Goal: Transaction & Acquisition: Download file/media

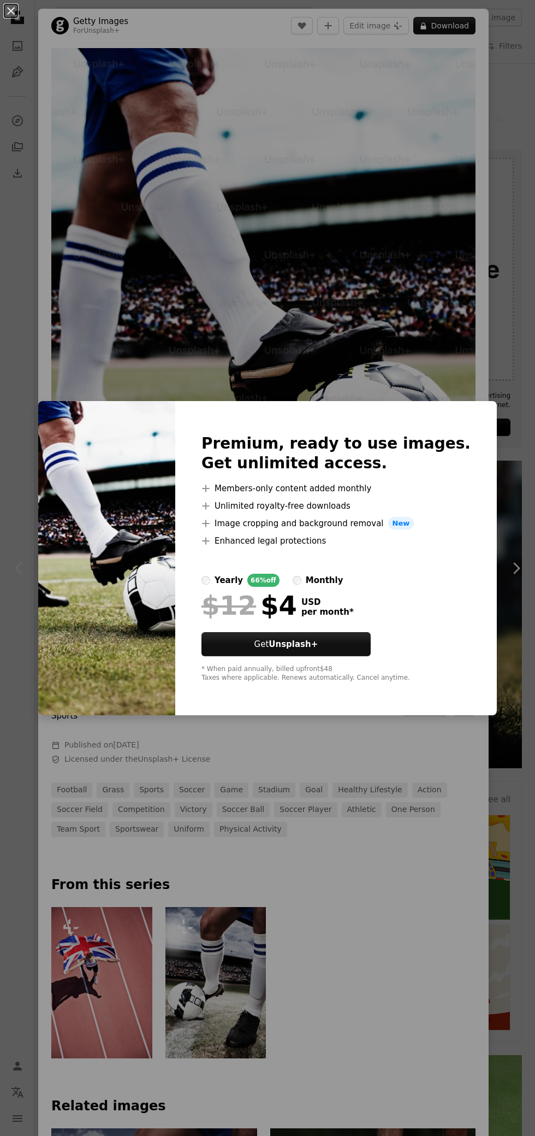
click at [403, 294] on div "An X shape Premium, ready to use images. Get unlimited access. A plus sign Memb…" at bounding box center [267, 568] width 535 height 1136
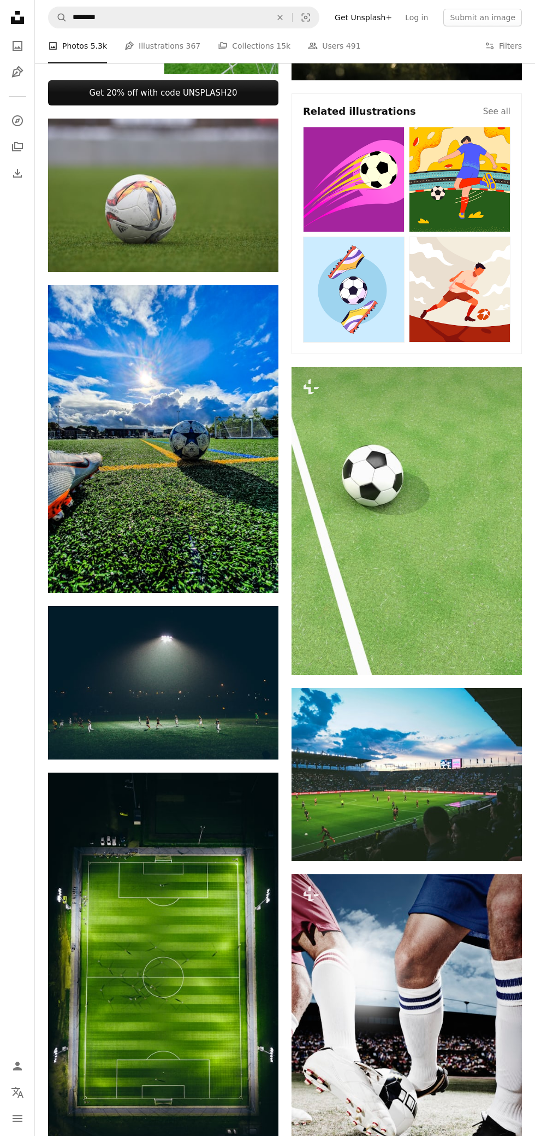
scroll to position [693, 0]
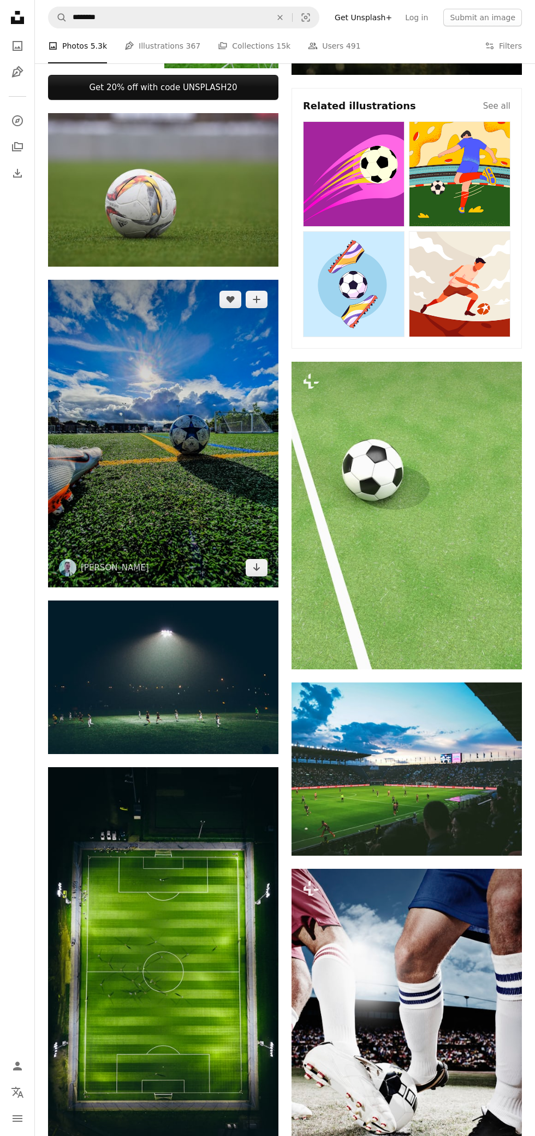
click at [195, 430] on img at bounding box center [163, 434] width 231 height 308
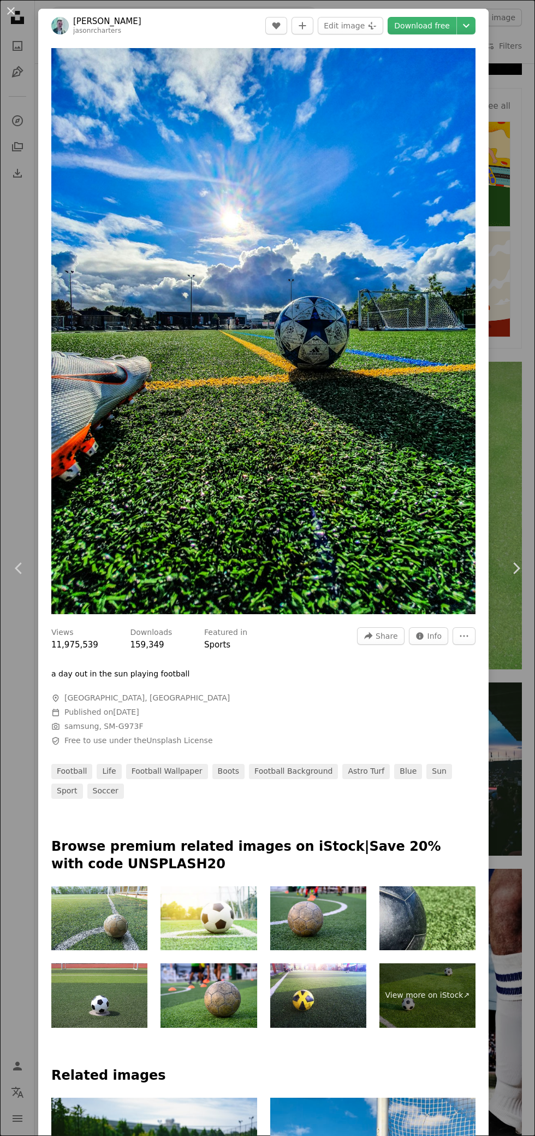
click at [440, 24] on link "Download free" at bounding box center [422, 25] width 69 height 17
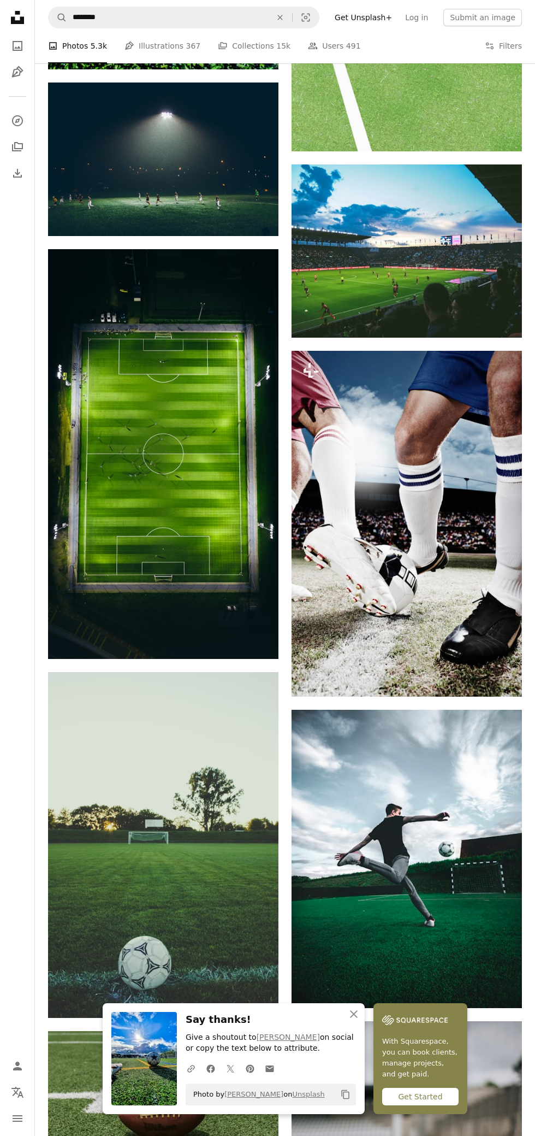
scroll to position [1239, 0]
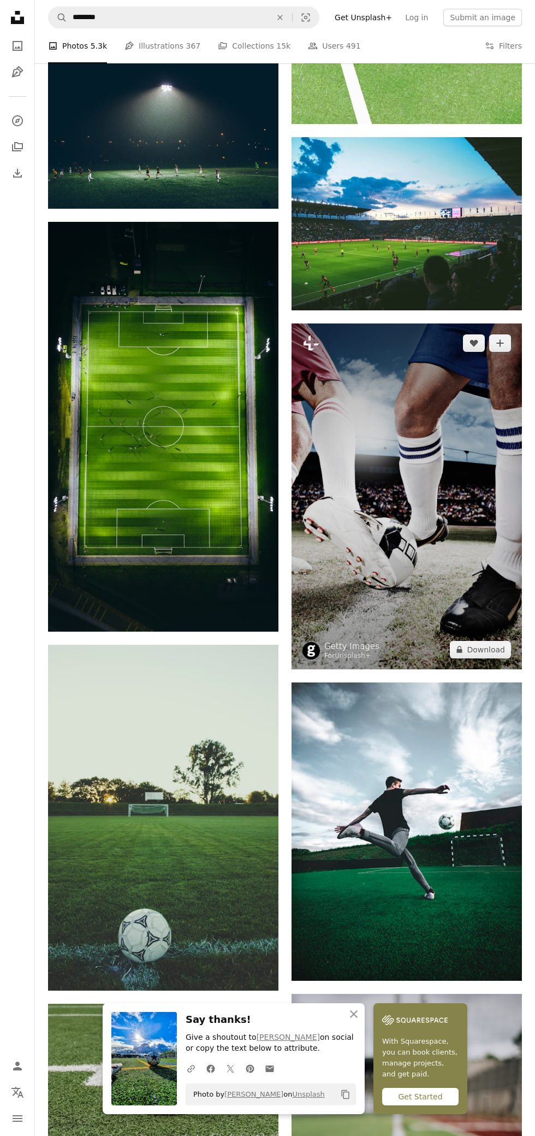
click at [433, 475] on img at bounding box center [407, 496] width 231 height 346
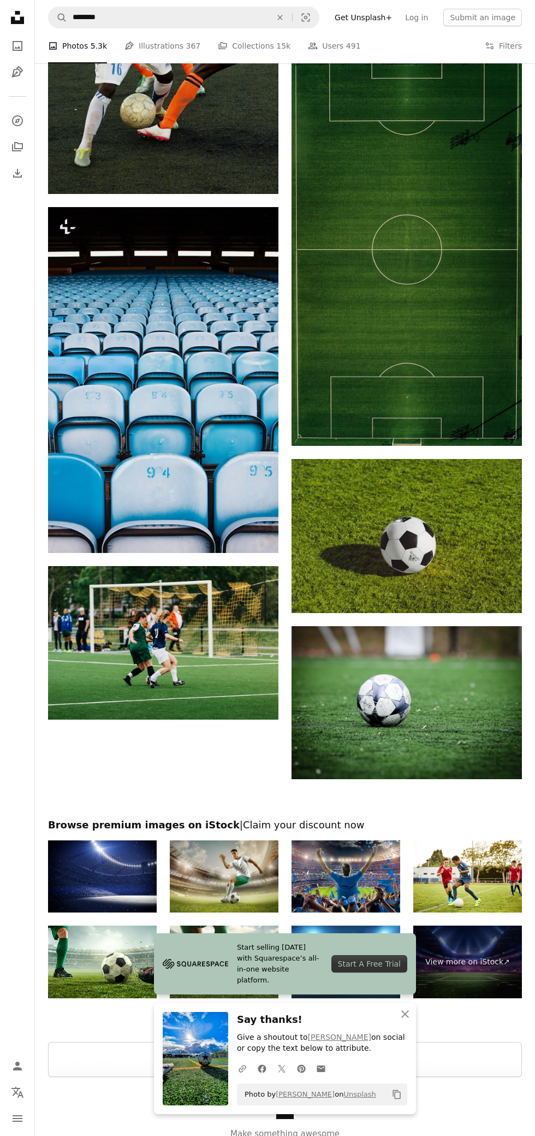
scroll to position [2569, 0]
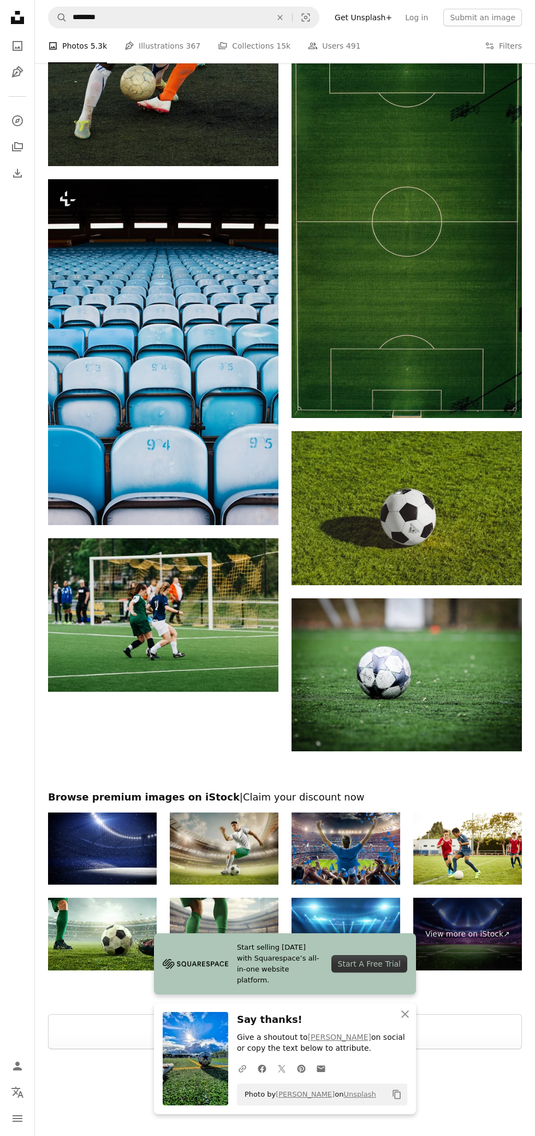
click at [224, 835] on img at bounding box center [224, 848] width 109 height 73
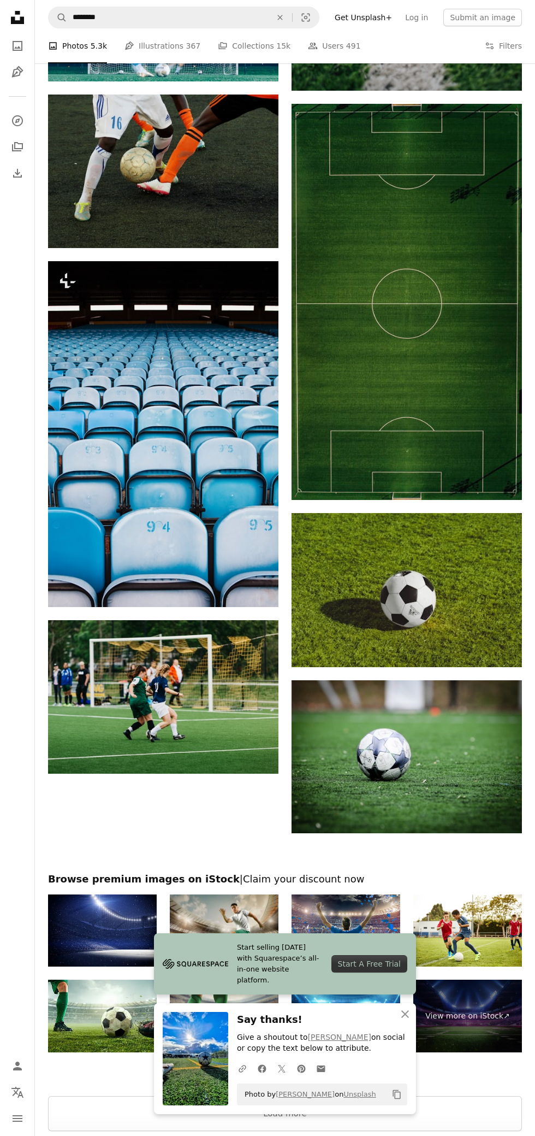
scroll to position [2514, 0]
